Goal: Information Seeking & Learning: Compare options

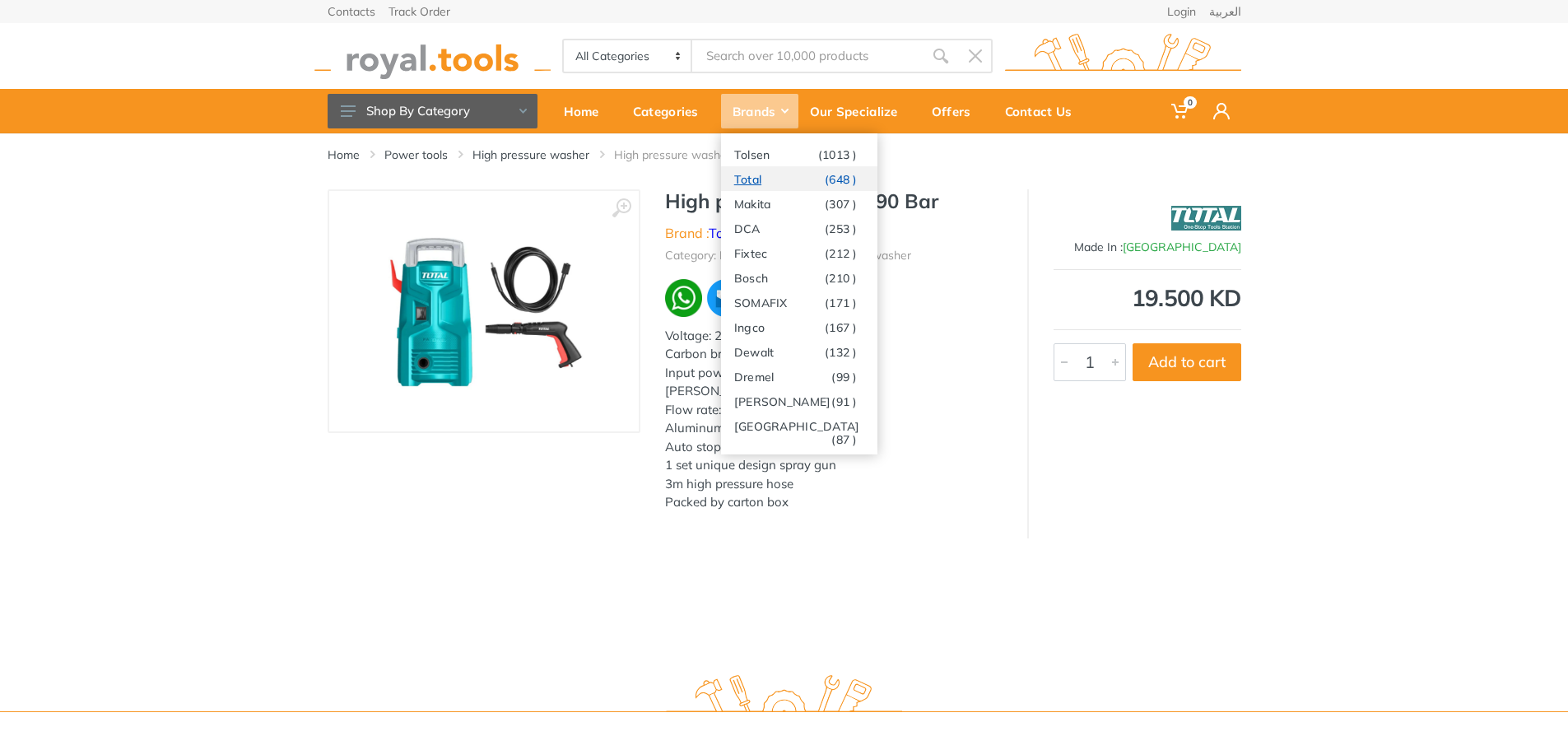
click at [762, 176] on link "Total (648 )" at bounding box center [799, 178] width 156 height 25
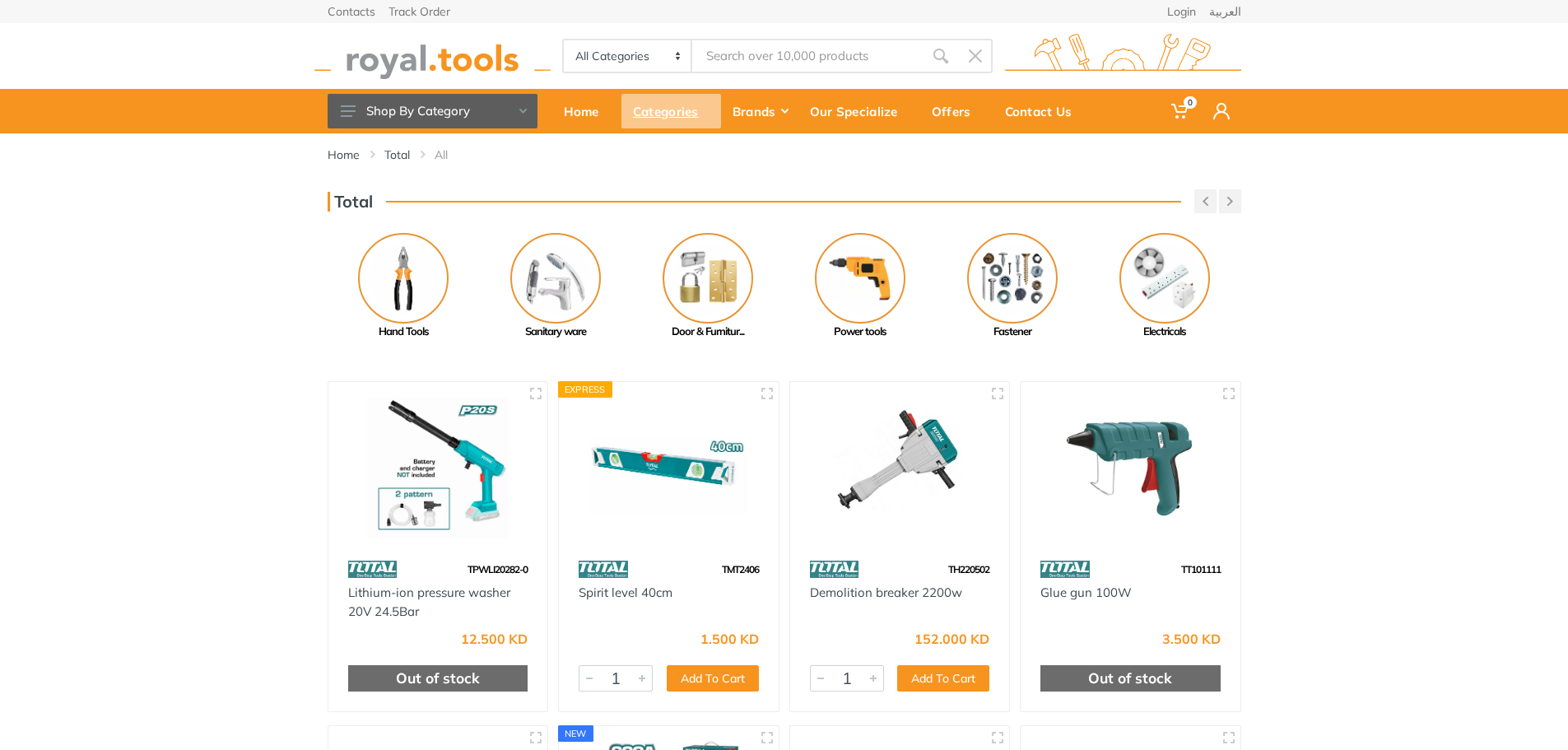
click at [673, 116] on div "Categories" at bounding box center [671, 110] width 99 height 35
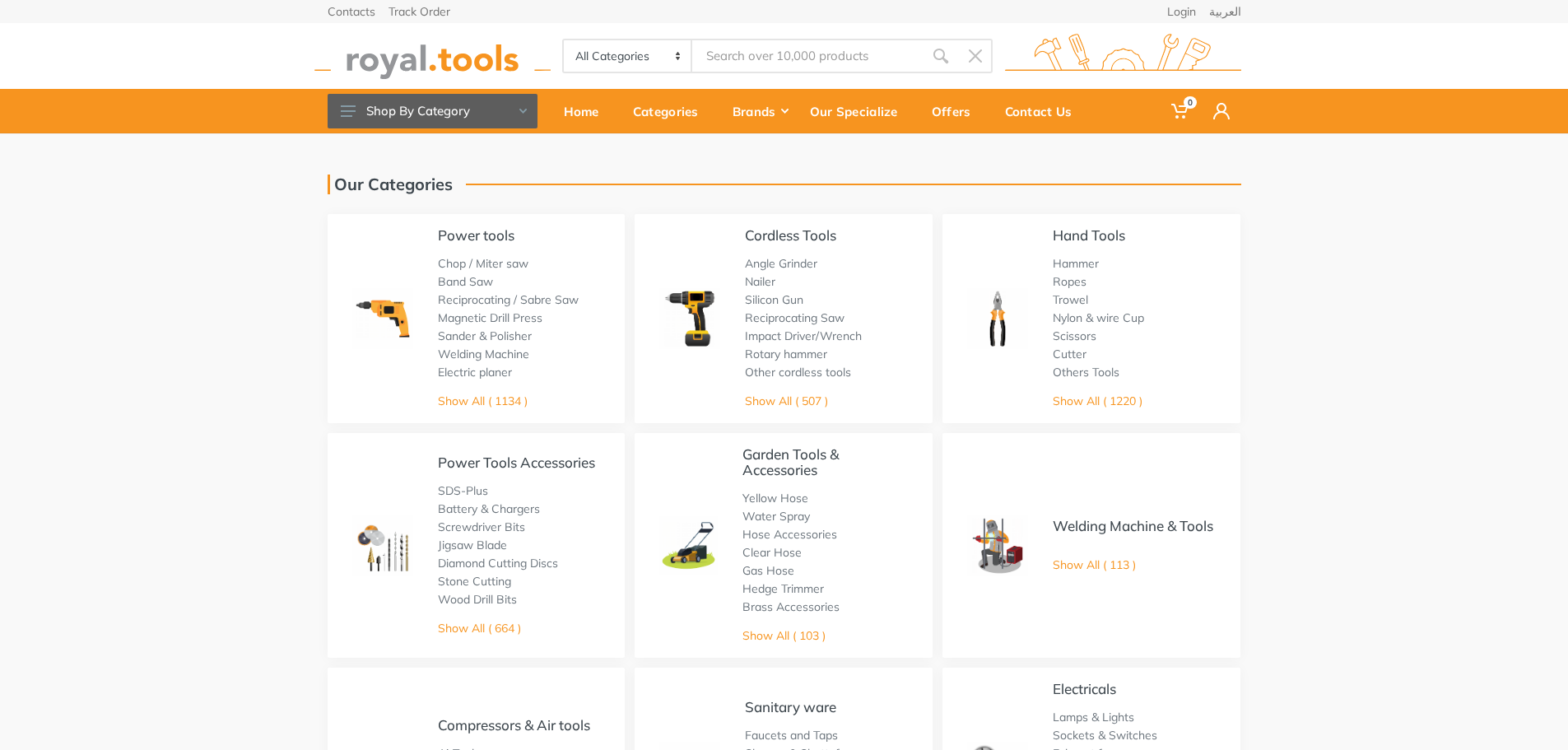
click at [683, 57] on select "All Categories Power tools Cordless Tools Hand Tools Power Tools Accessories Ga…" at bounding box center [629, 55] width 129 height 31
select select "28"
click at [564, 40] on select "All Categories Power tools Cordless Tools Hand Tools Power Tools Accessories Ga…" at bounding box center [629, 55] width 129 height 31
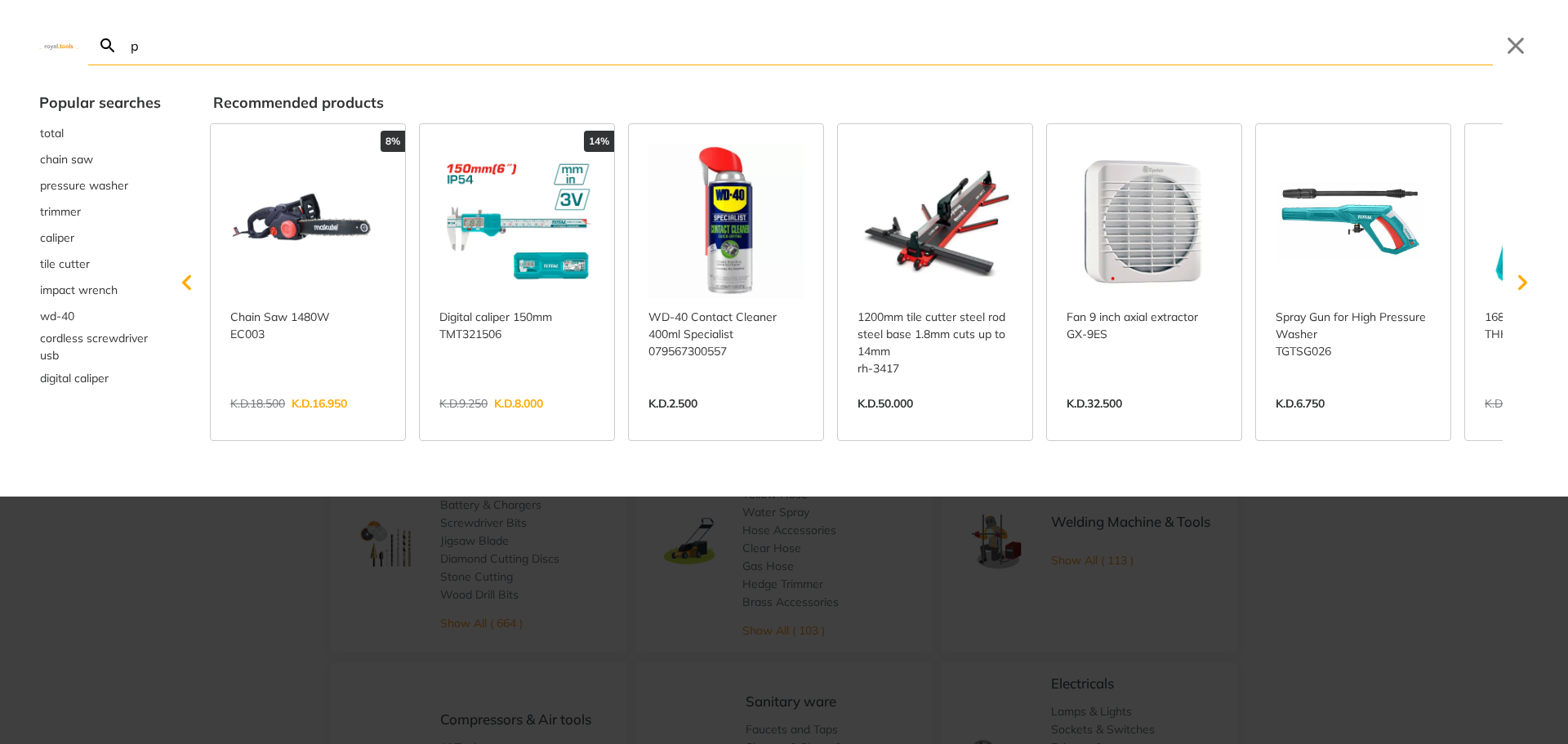
type input "po"
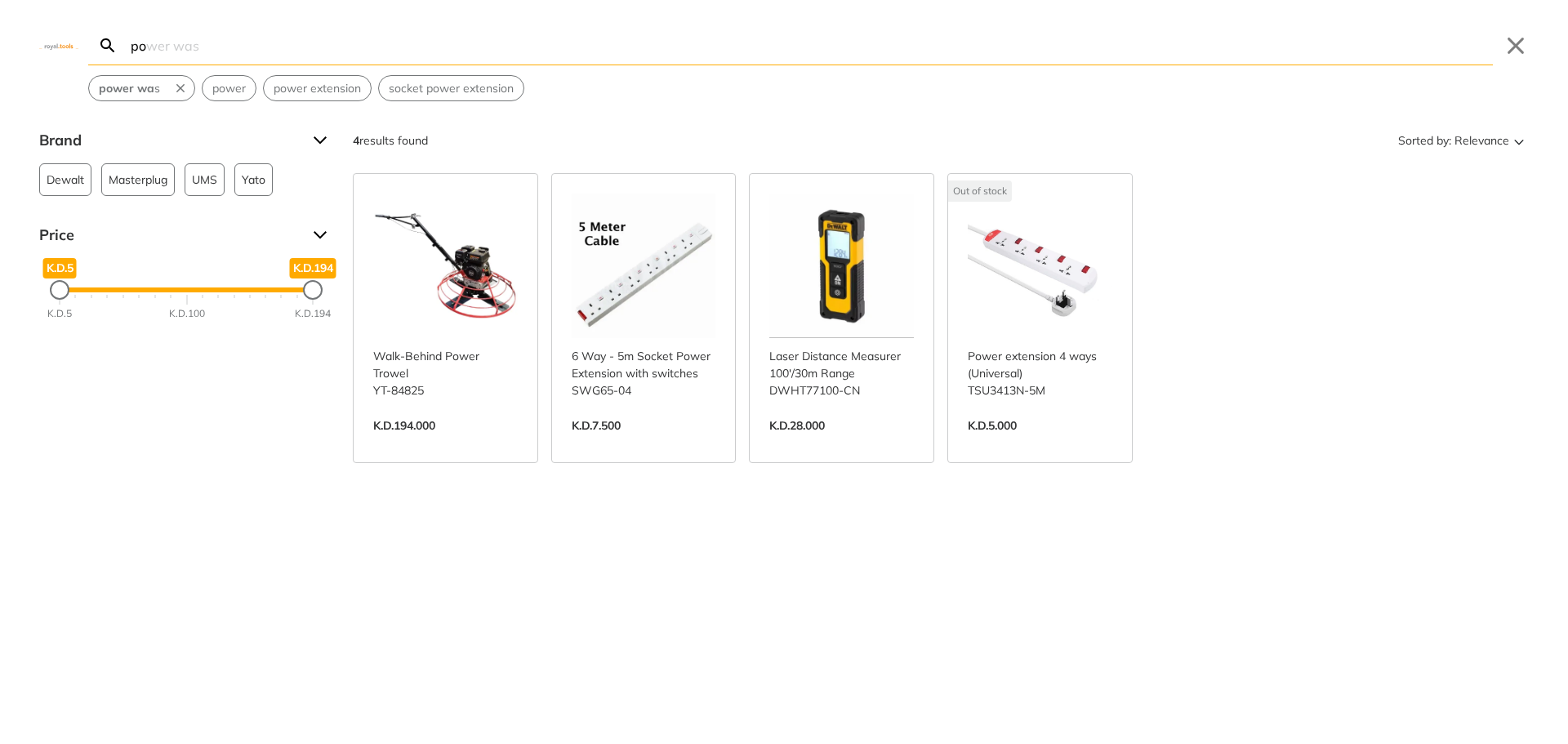
type input "p"
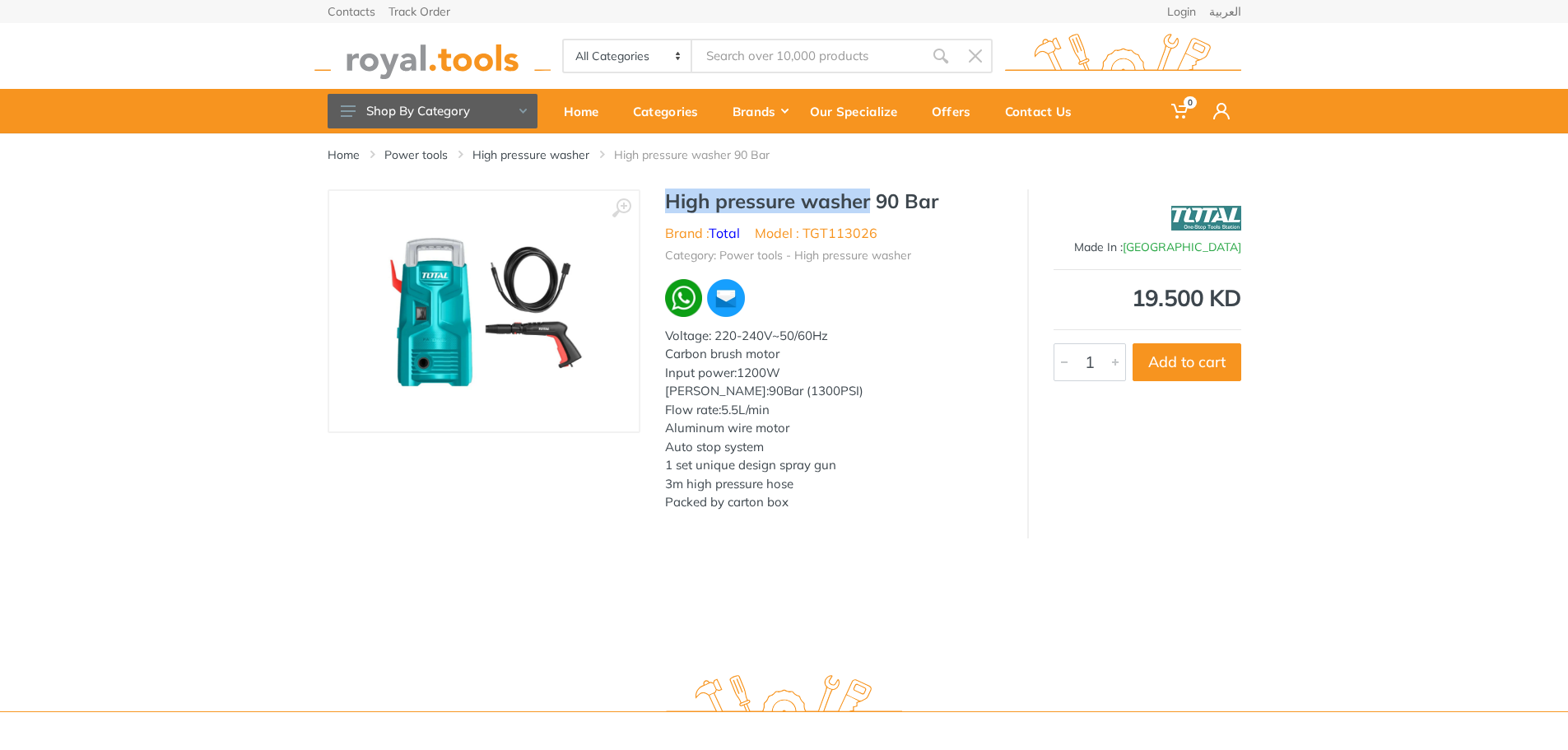
drag, startPoint x: 666, startPoint y: 196, endPoint x: 862, endPoint y: 207, distance: 196.3
click at [870, 211] on h1 "High pressure washer 90 Bar" at bounding box center [833, 201] width 337 height 24
copy h1 "High pressure washer"
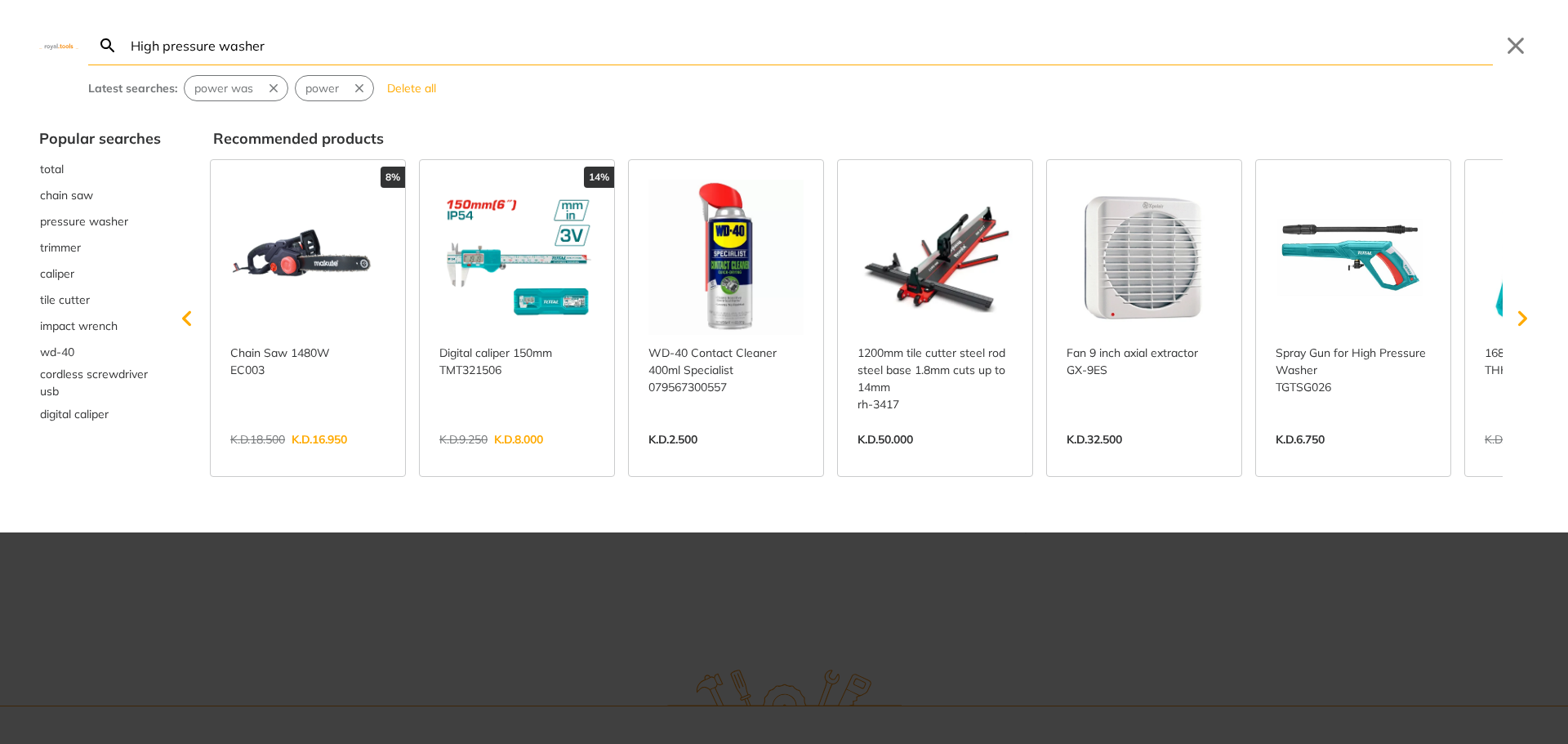
type input "High pressure washer"
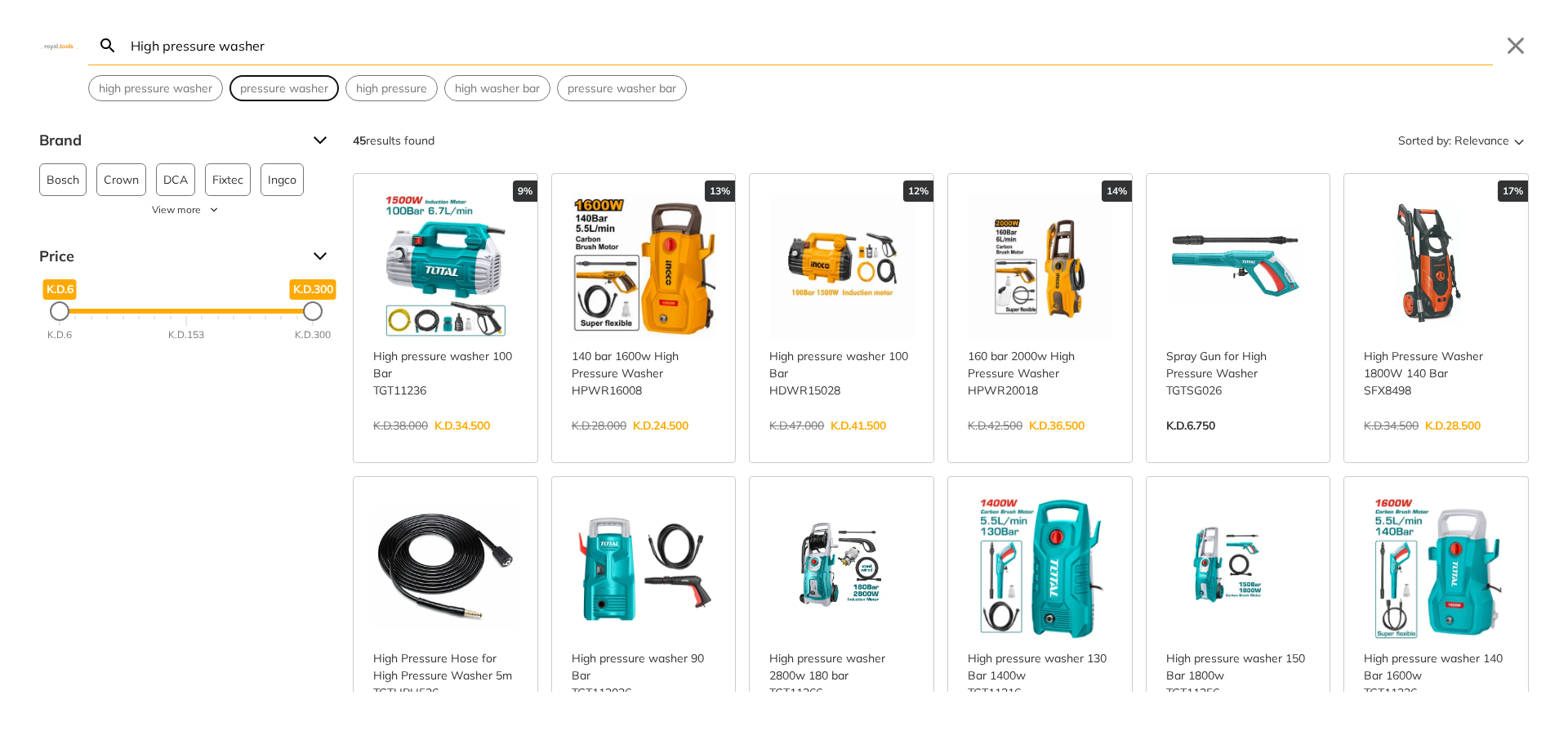
click at [289, 88] on span "pressure washer" at bounding box center [284, 88] width 88 height 17
type input "pressure washer"
